Goal: Task Accomplishment & Management: Manage account settings

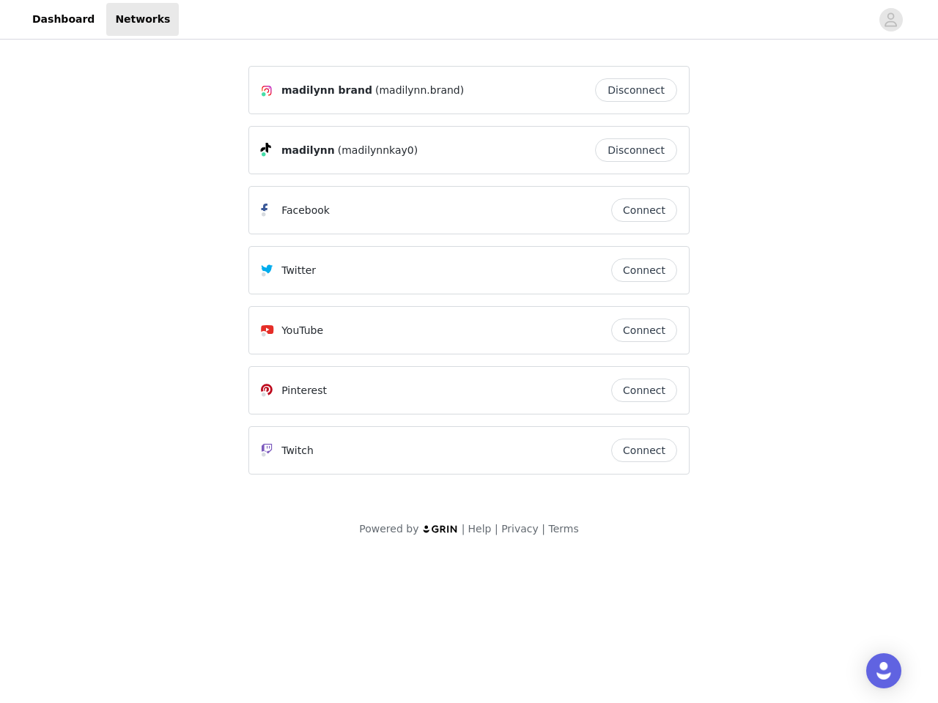
click at [469, 277] on div "Twitter" at bounding box center [436, 270] width 350 height 18
click at [469, 20] on div at bounding box center [524, 19] width 691 height 33
click at [891, 20] on icon "avatar" at bounding box center [890, 19] width 14 height 23
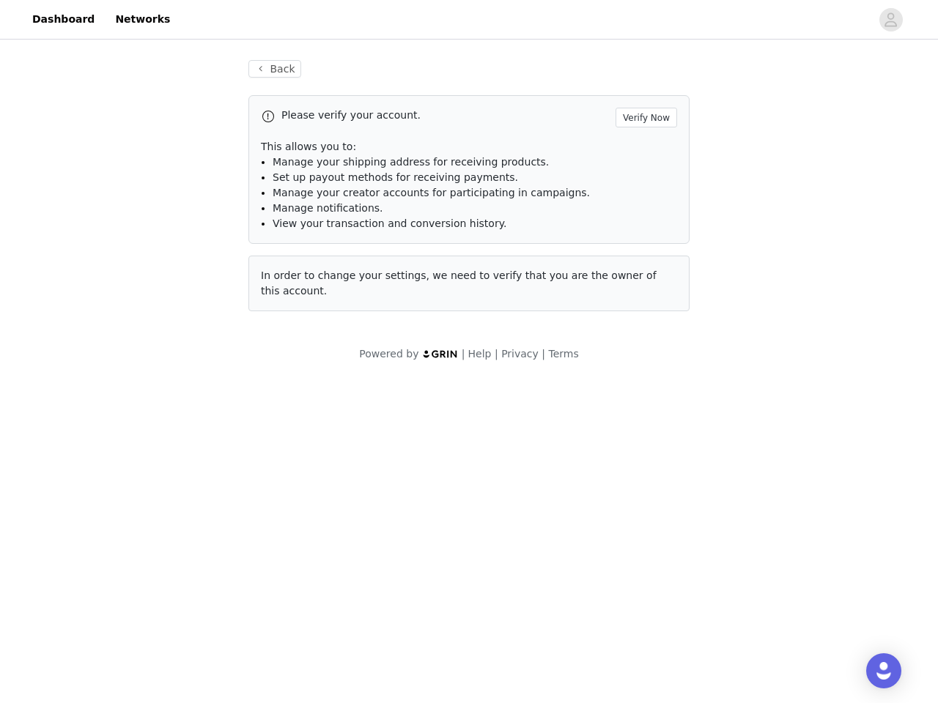
click at [644, 210] on li "Manage notifications." at bounding box center [474, 208] width 404 height 15
click at [644, 270] on span "In order to change your settings, we need to verify that you are the owner of t…" at bounding box center [459, 283] width 396 height 27
click at [644, 330] on div "Back Please verify your account. Verify Now This allows you to: Manage your shi…" at bounding box center [469, 194] width 476 height 304
